Goal: Task Accomplishment & Management: Manage account settings

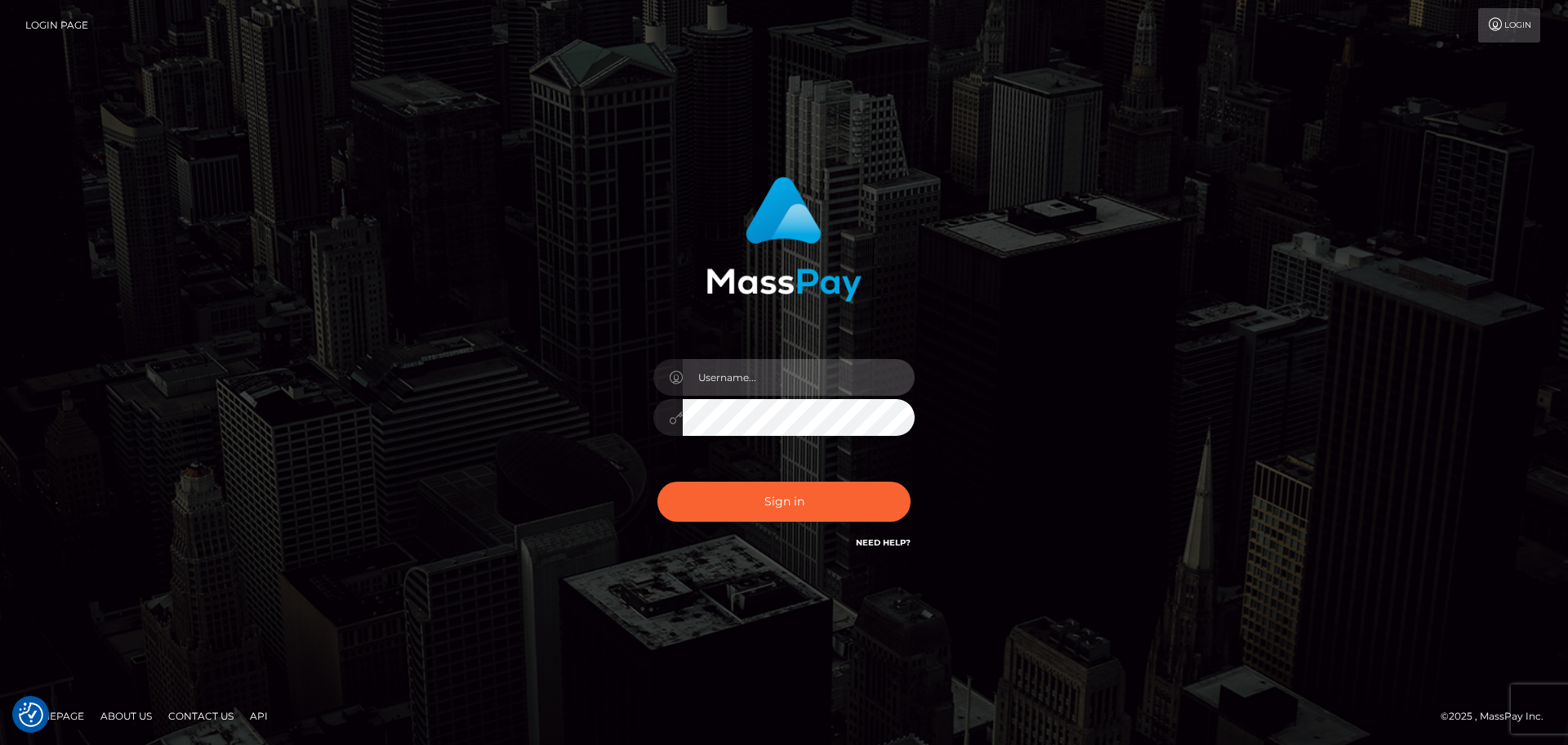
click at [823, 376] on input "text" at bounding box center [799, 376] width 232 height 36
type input "Seleen"
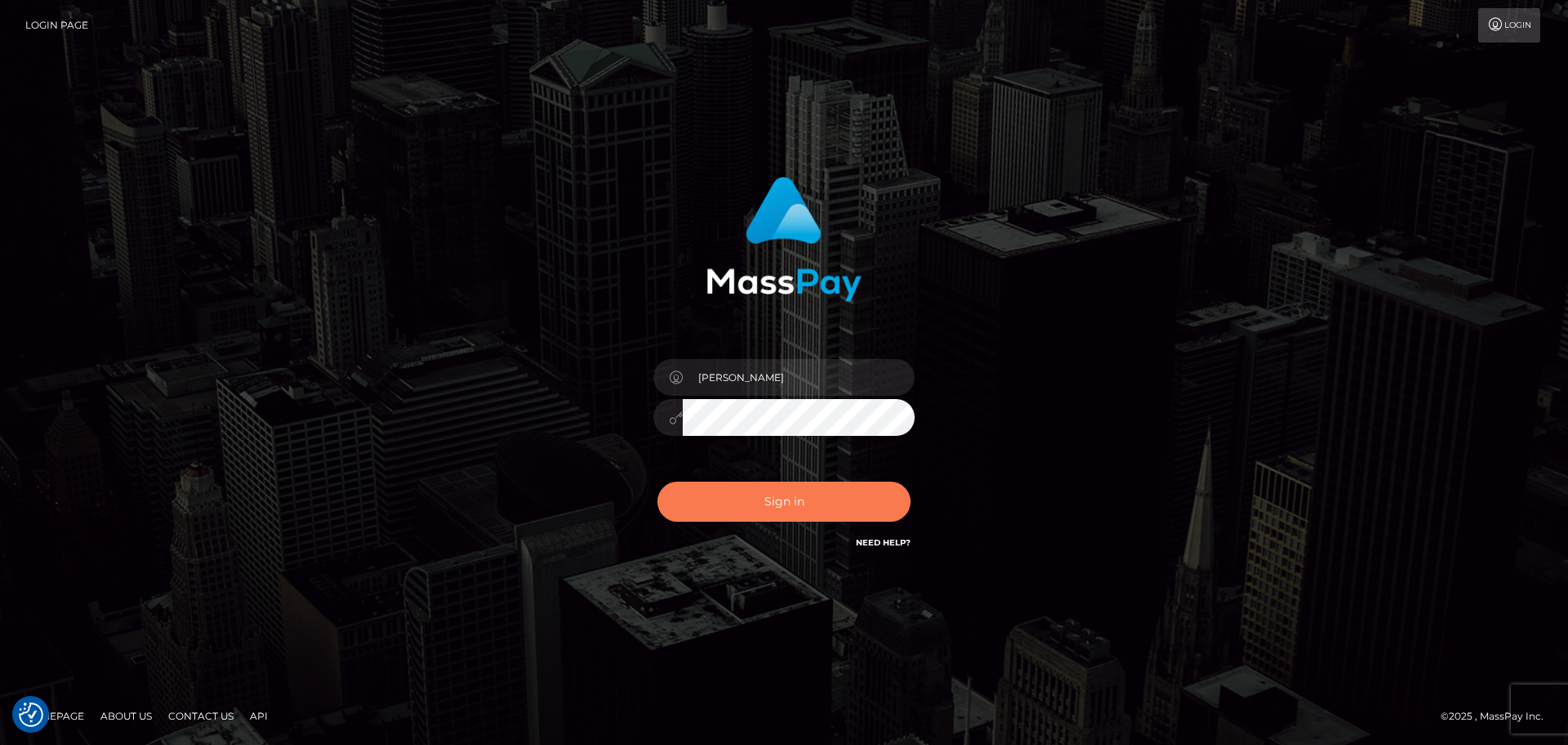
click at [810, 500] on button "Sign in" at bounding box center [784, 501] width 253 height 40
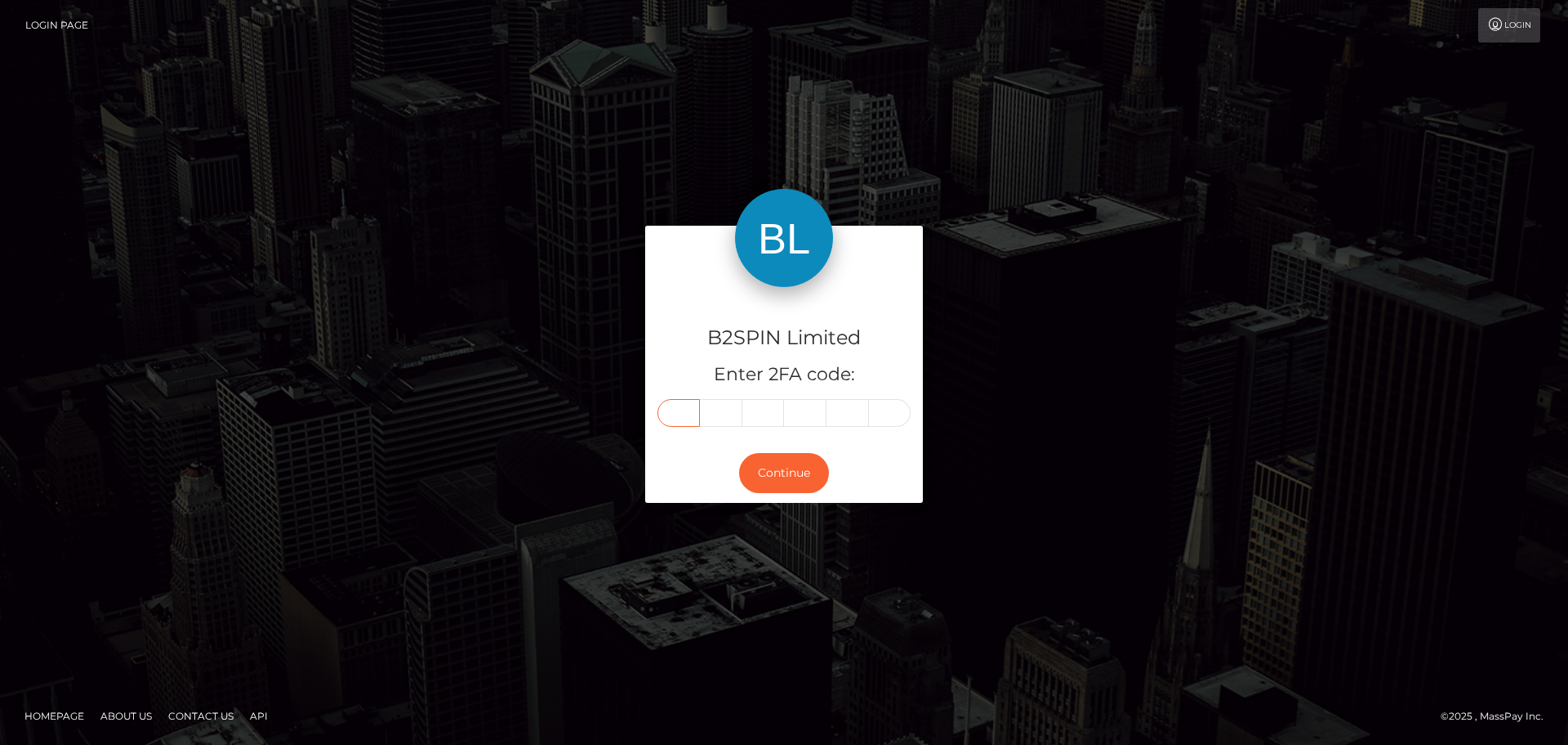
paste input "1"
type input "1"
type input "9"
type input "8"
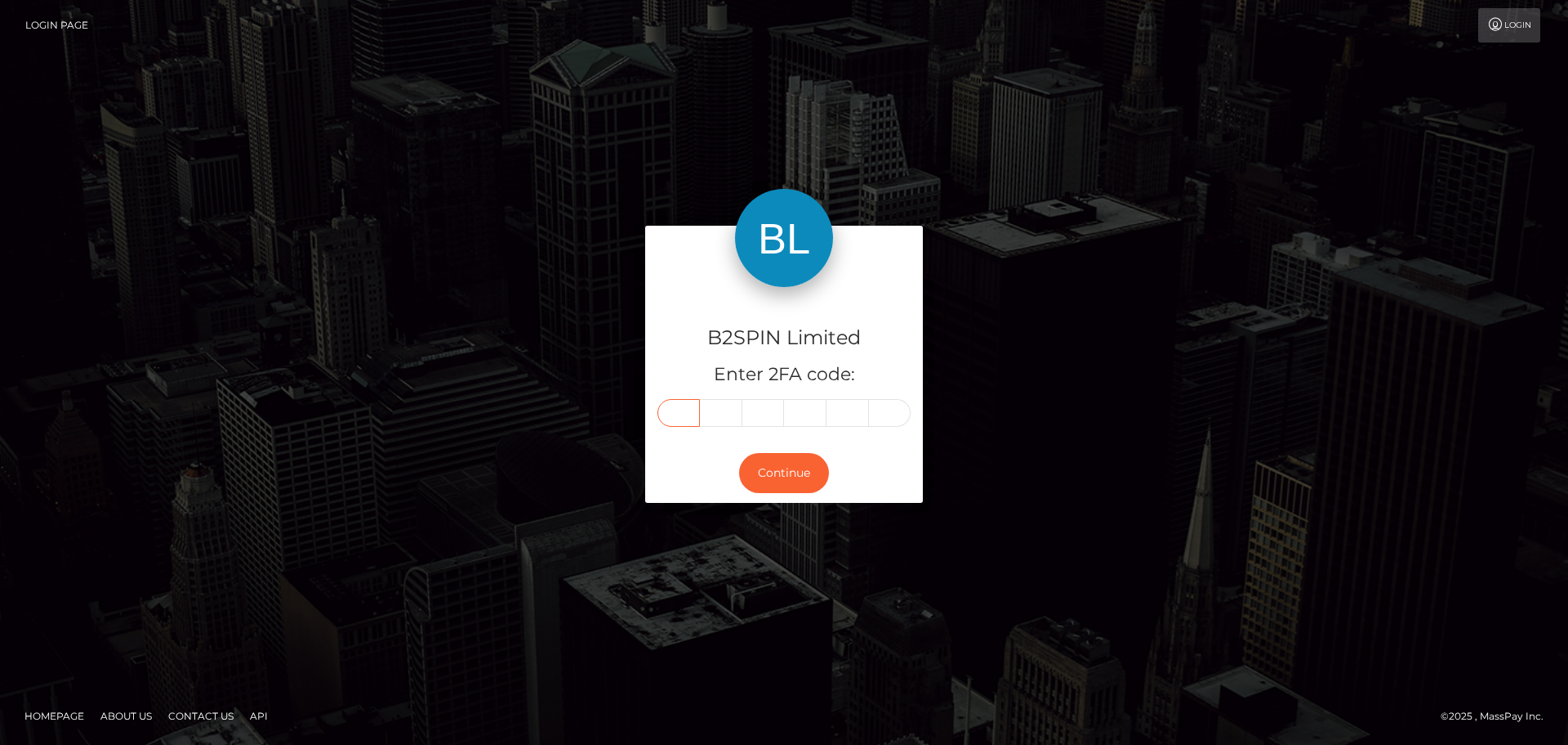
type input "4"
type input "9"
click at [786, 477] on button "Continue" at bounding box center [784, 472] width 90 height 40
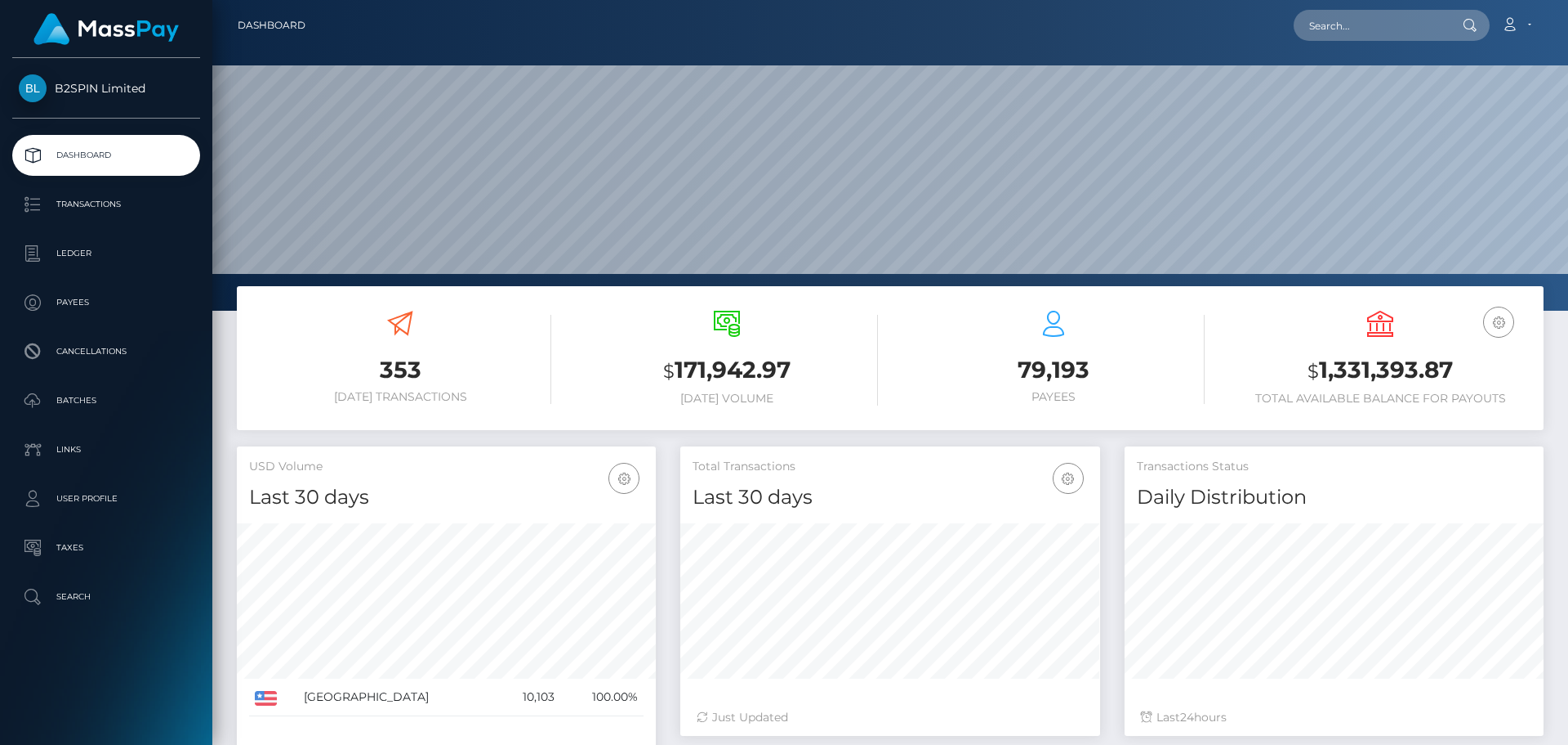
scroll to position [290, 420]
click at [1402, 386] on h3 "$ 1,331,393.87" at bounding box center [1380, 371] width 303 height 34
copy h3 "1,331,393.87"
click at [1366, 364] on h3 "$ 1,331,393.87" at bounding box center [1380, 371] width 303 height 34
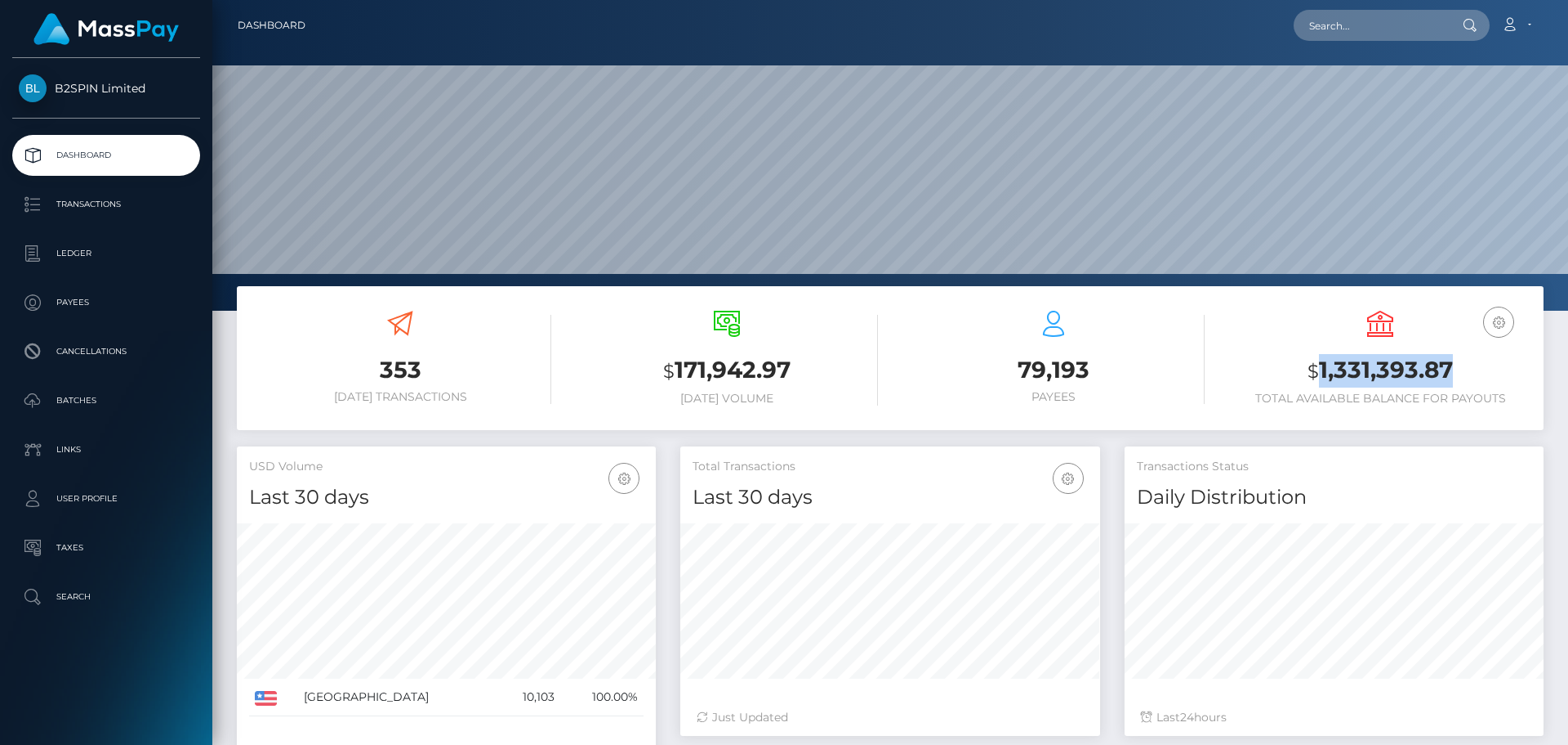
click at [1366, 364] on h3 "$ 1,331,393.87" at bounding box center [1380, 371] width 303 height 34
